Goal: Task Accomplishment & Management: Manage account settings

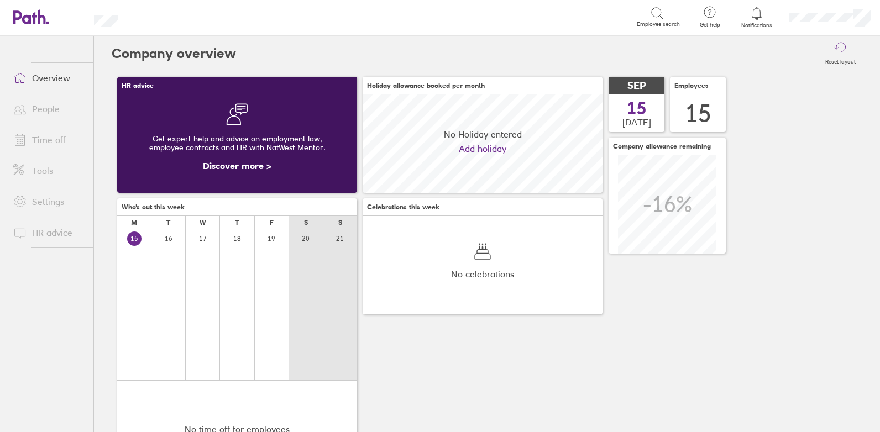
scroll to position [98, 240]
click at [760, 14] on icon at bounding box center [756, 13] width 13 height 13
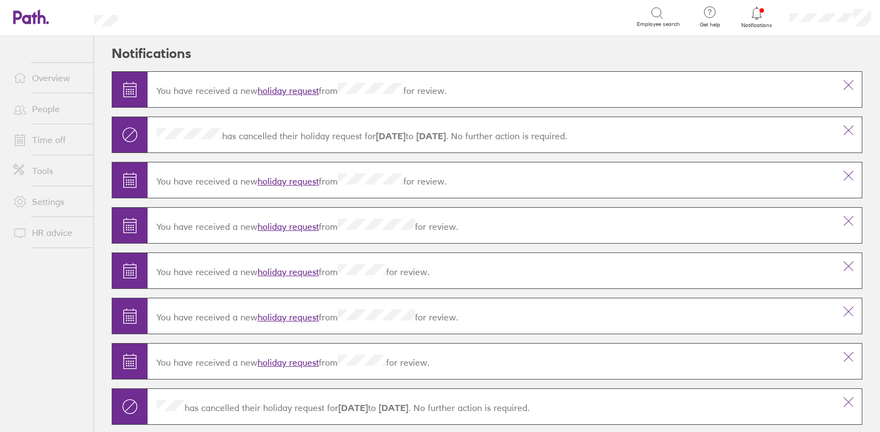
click at [290, 86] on link "holiday request" at bounding box center [288, 90] width 61 height 11
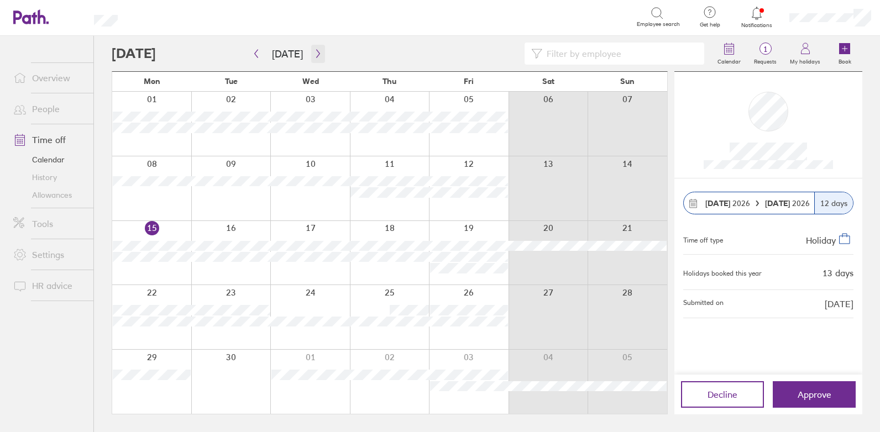
click at [316, 52] on icon "button" at bounding box center [317, 54] width 3 height 8
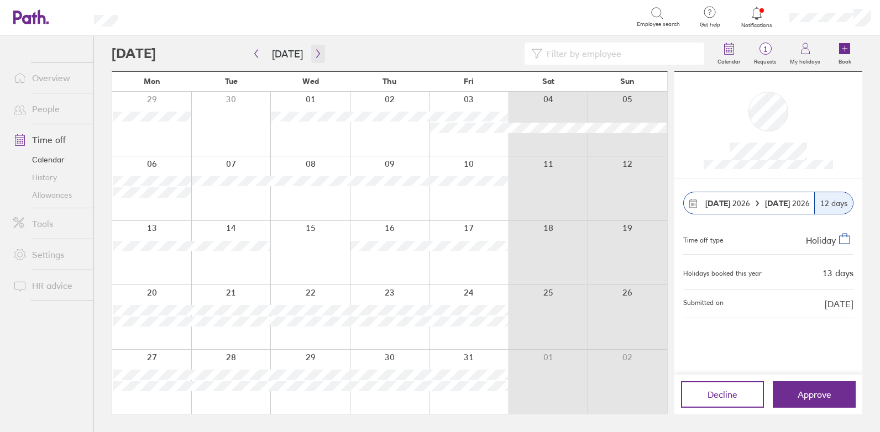
click at [314, 54] on icon "button" at bounding box center [318, 53] width 8 height 9
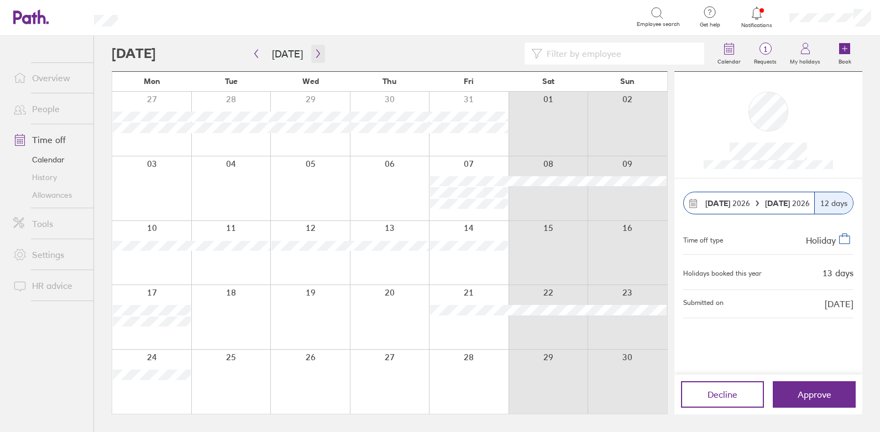
click at [314, 54] on icon "button" at bounding box center [318, 53] width 8 height 9
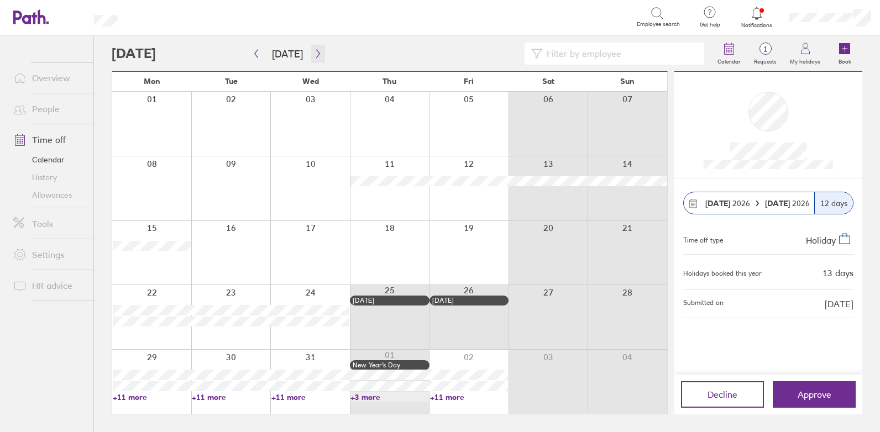
click at [314, 54] on icon "button" at bounding box center [318, 53] width 8 height 9
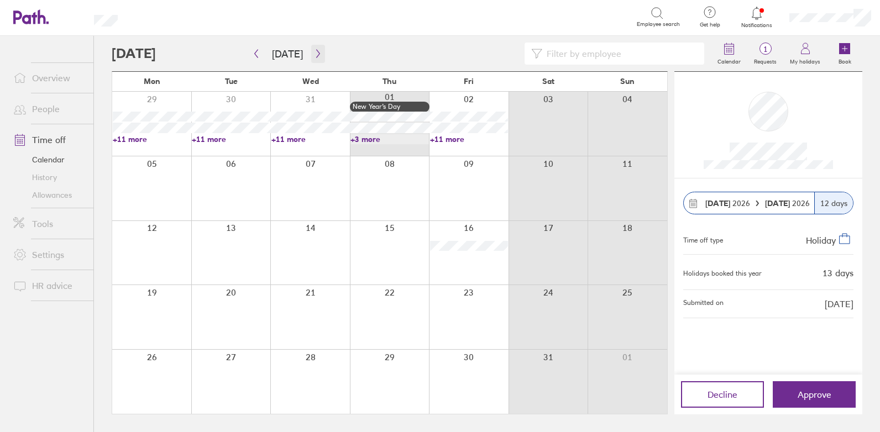
click at [314, 54] on icon "button" at bounding box center [318, 53] width 8 height 9
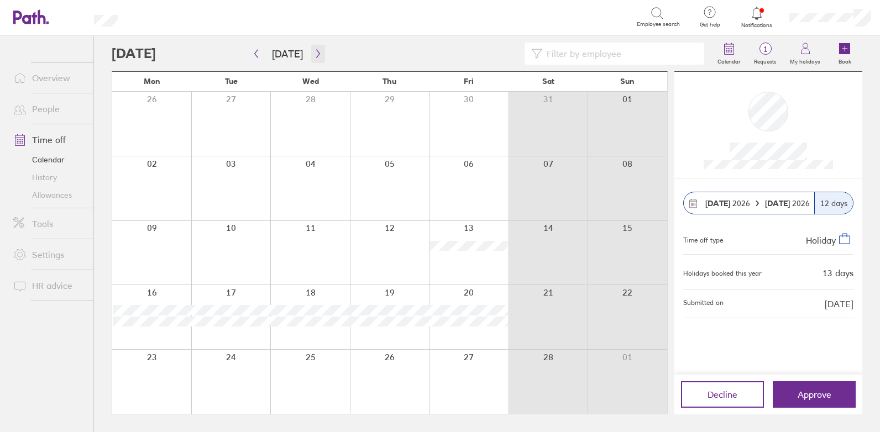
click at [317, 57] on icon "button" at bounding box center [318, 53] width 8 height 9
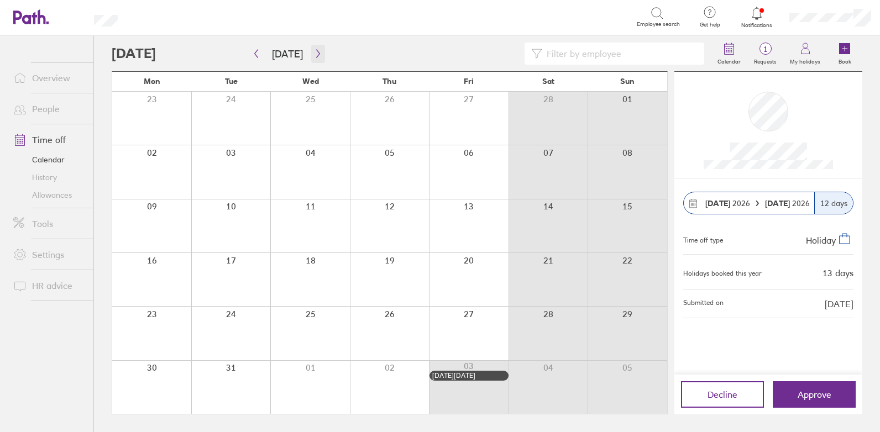
click at [311, 54] on button "button" at bounding box center [318, 54] width 14 height 18
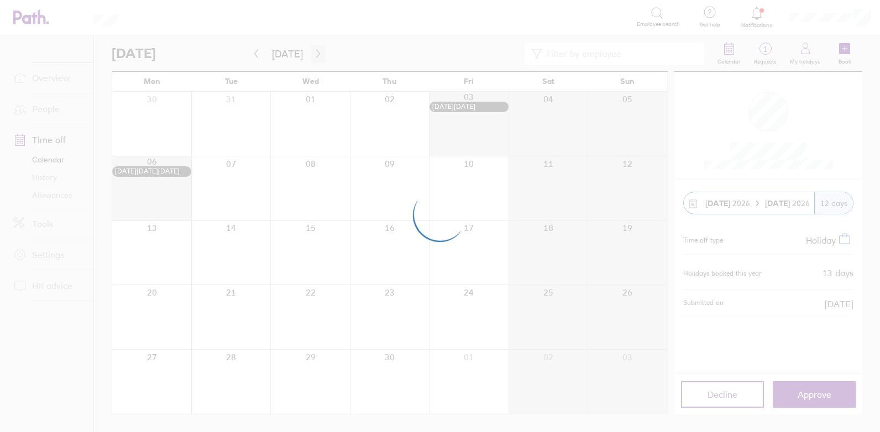
click at [309, 54] on div at bounding box center [440, 216] width 880 height 432
click at [312, 53] on div at bounding box center [440, 216] width 880 height 432
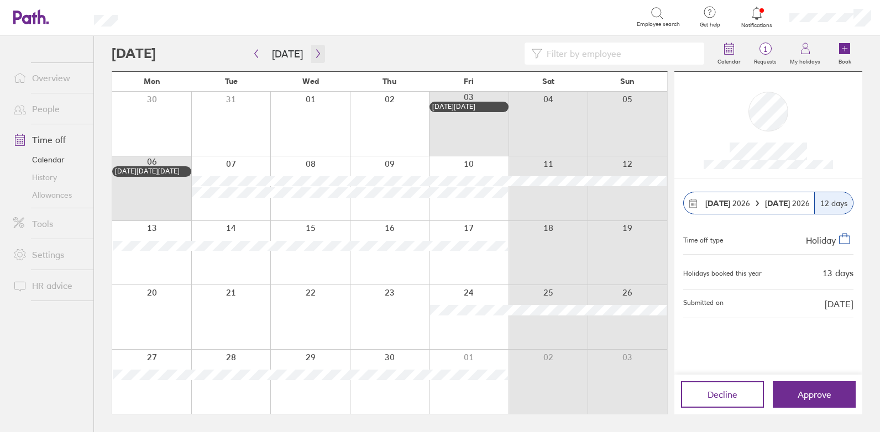
click at [315, 53] on icon "button" at bounding box center [318, 53] width 8 height 9
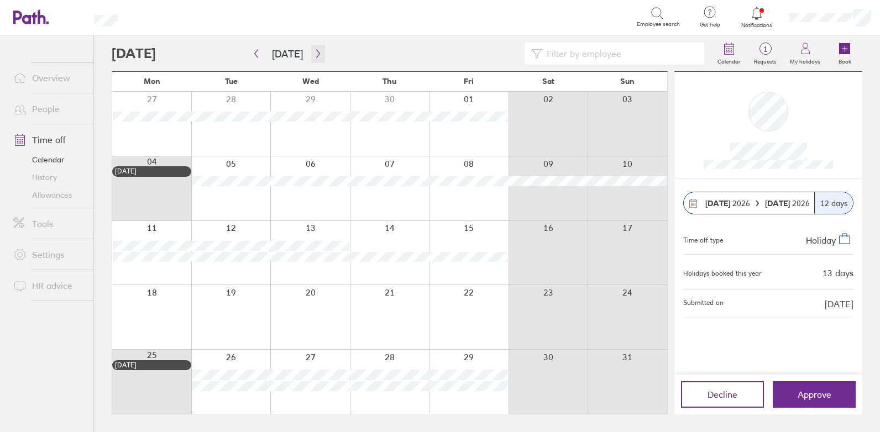
click at [315, 53] on icon "button" at bounding box center [318, 53] width 8 height 9
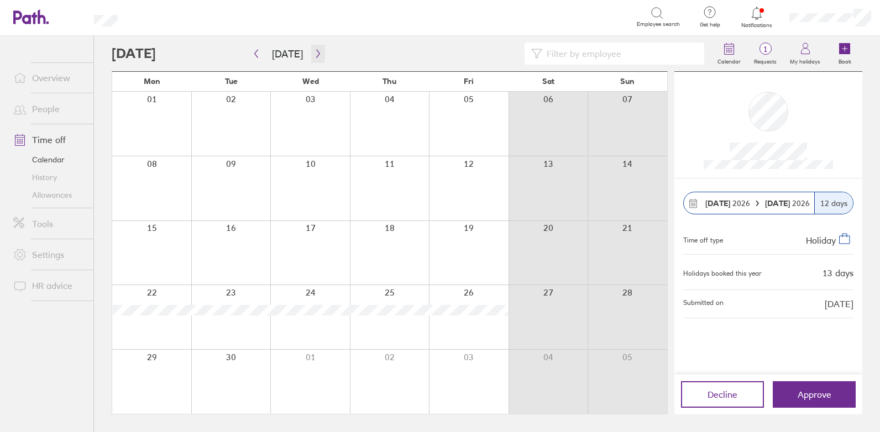
click at [315, 53] on icon "button" at bounding box center [318, 53] width 8 height 9
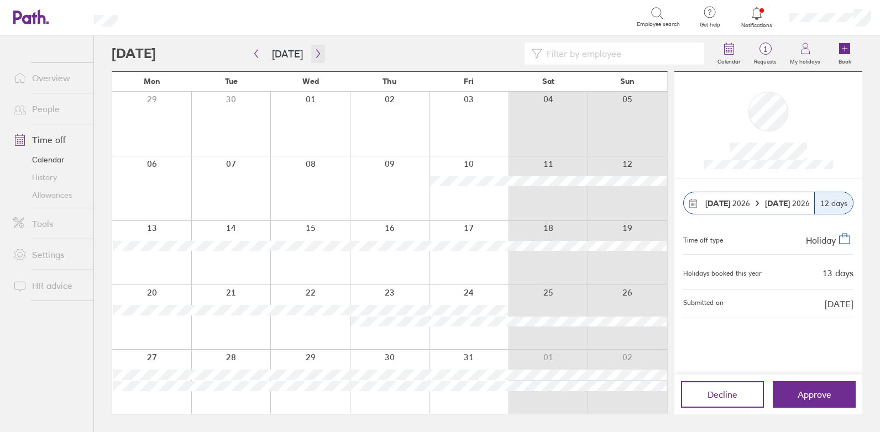
click at [315, 53] on icon "button" at bounding box center [318, 53] width 8 height 9
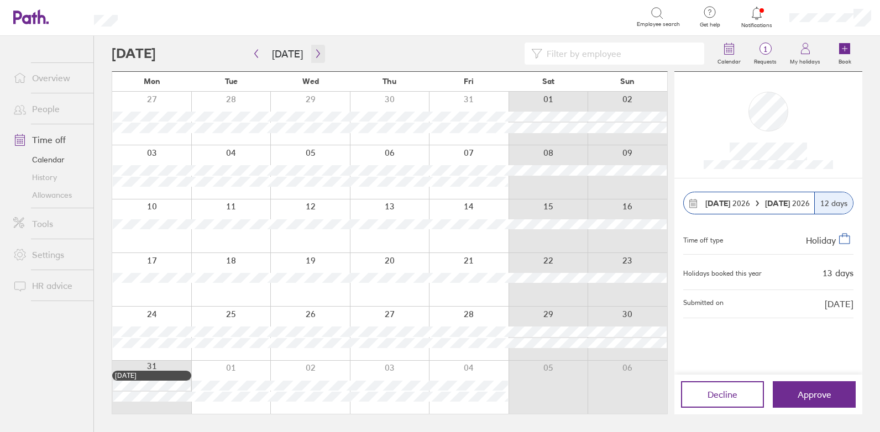
click at [315, 53] on icon "button" at bounding box center [318, 53] width 8 height 9
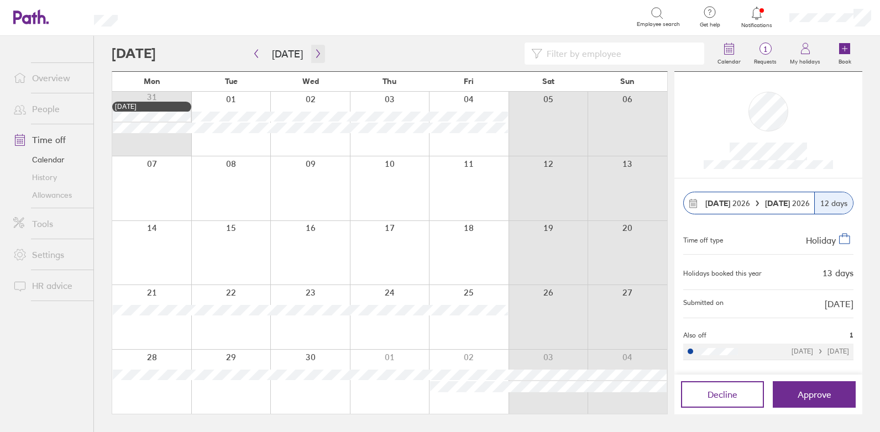
click at [315, 53] on icon "button" at bounding box center [318, 53] width 8 height 9
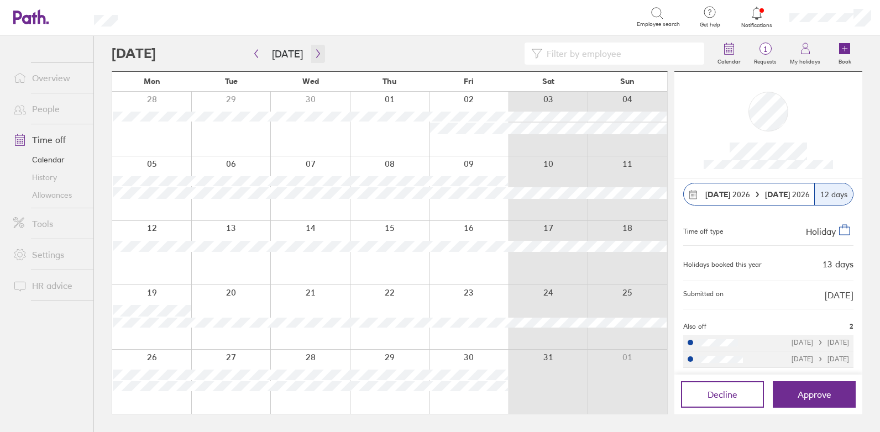
scroll to position [11, 0]
click at [811, 391] on span "Approve" at bounding box center [815, 395] width 34 height 10
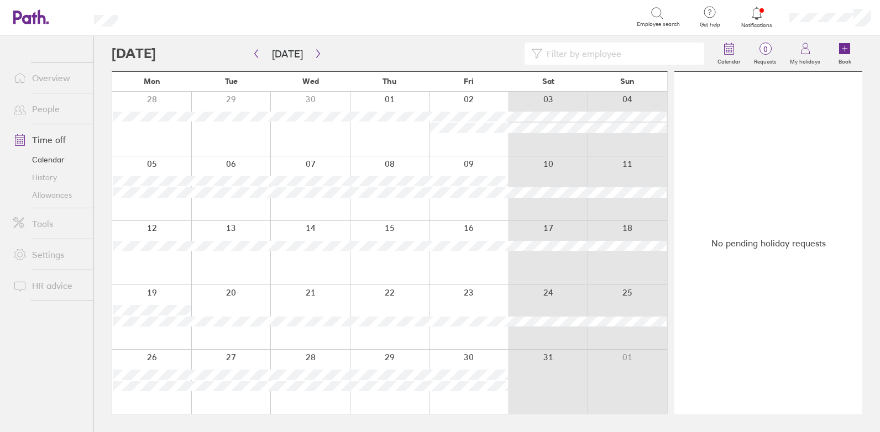
click at [29, 15] on icon at bounding box center [25, 17] width 24 height 13
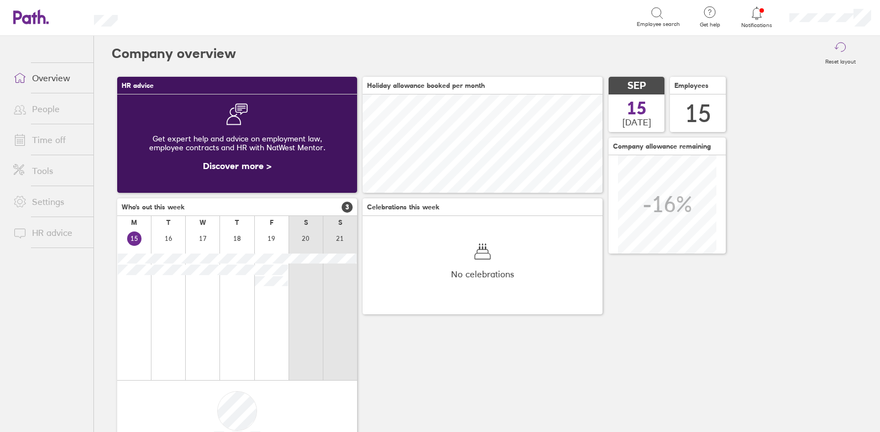
scroll to position [98, 240]
click at [26, 140] on icon at bounding box center [19, 139] width 13 height 13
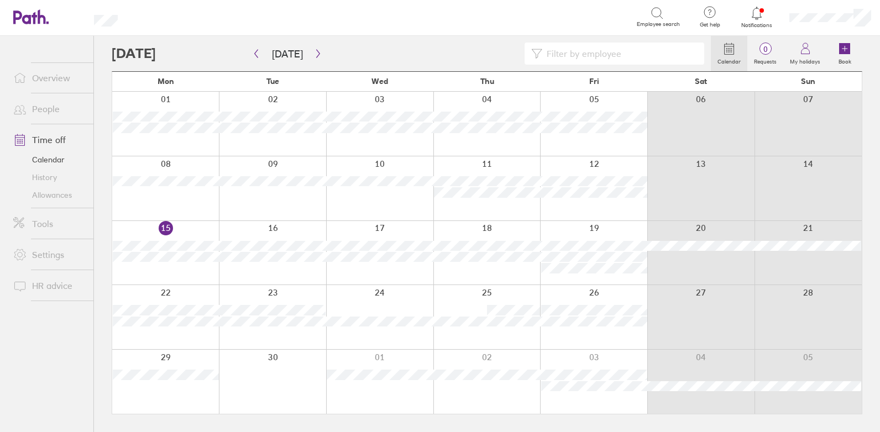
click at [237, 193] on div at bounding box center [272, 188] width 107 height 64
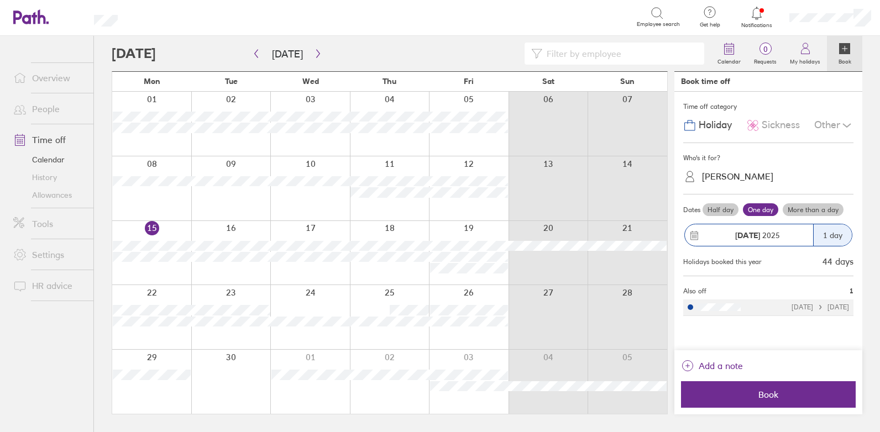
click at [733, 175] on div "[PERSON_NAME]" at bounding box center [737, 176] width 71 height 11
click at [27, 19] on icon at bounding box center [30, 16] width 35 height 15
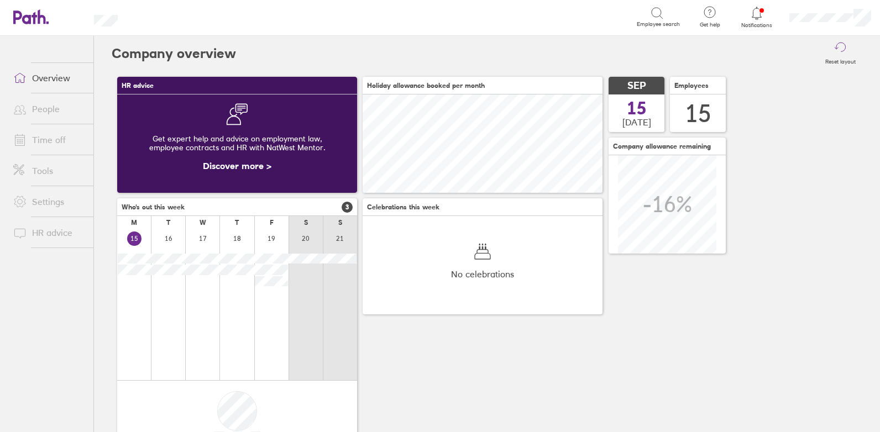
scroll to position [98, 240]
